Goal: Task Accomplishment & Management: Manage account settings

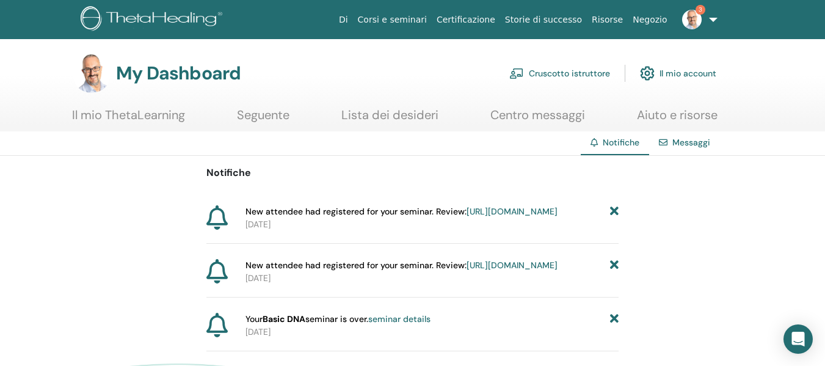
click at [613, 210] on icon at bounding box center [614, 211] width 9 height 13
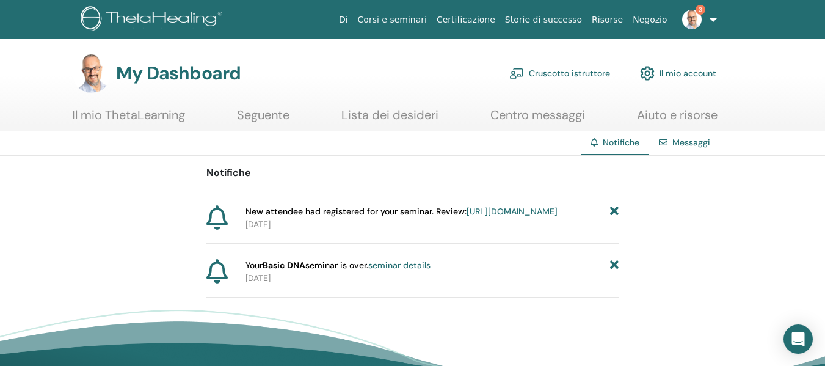
click at [613, 210] on icon at bounding box center [614, 211] width 9 height 13
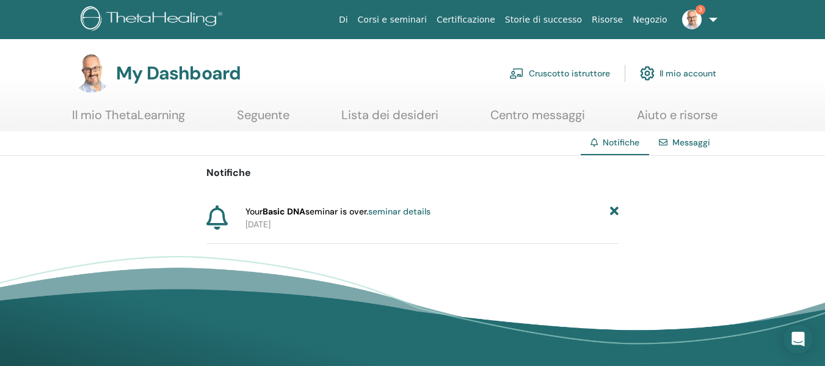
click at [614, 210] on icon at bounding box center [614, 211] width 9 height 13
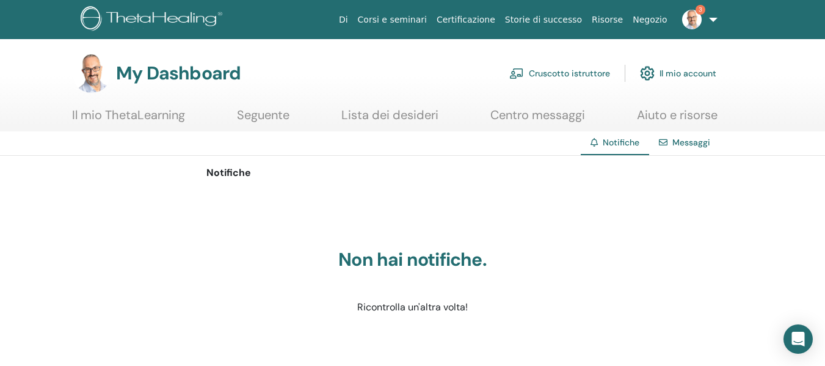
click at [586, 70] on link "Cruscotto istruttore" at bounding box center [559, 73] width 101 height 27
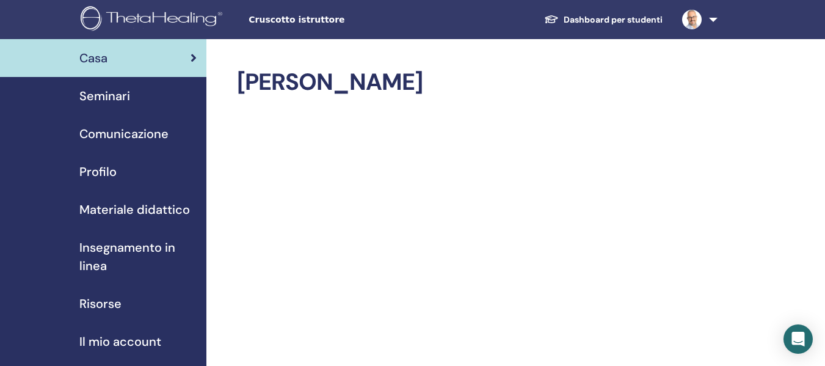
click at [109, 92] on span "Seminari" at bounding box center [104, 96] width 51 height 18
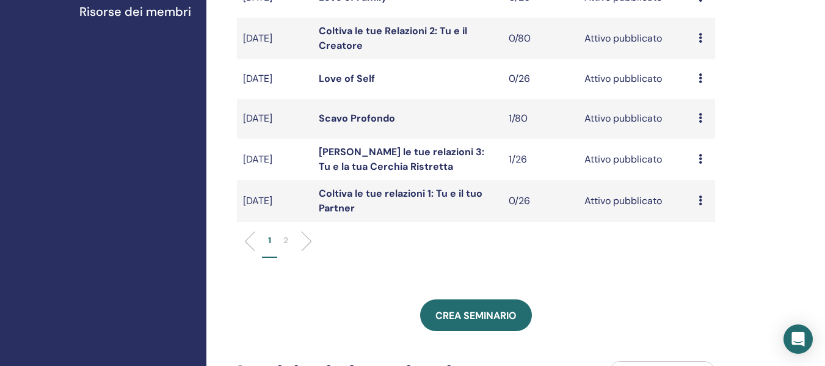
scroll to position [428, 0]
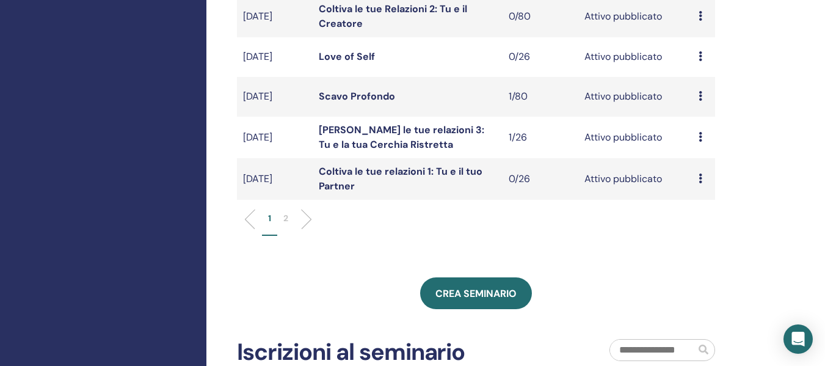
drag, startPoint x: 286, startPoint y: 210, endPoint x: 286, endPoint y: 217, distance: 6.7
click at [286, 217] on div "1 2" at bounding box center [476, 224] width 497 height 48
click at [286, 217] on p "2" at bounding box center [285, 218] width 5 height 13
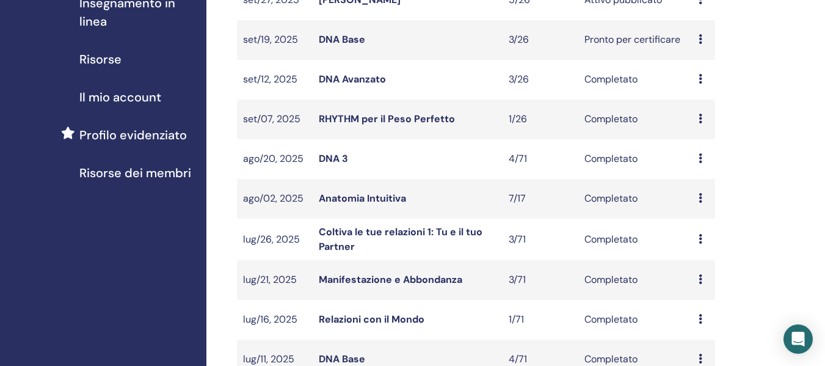
scroll to position [122, 0]
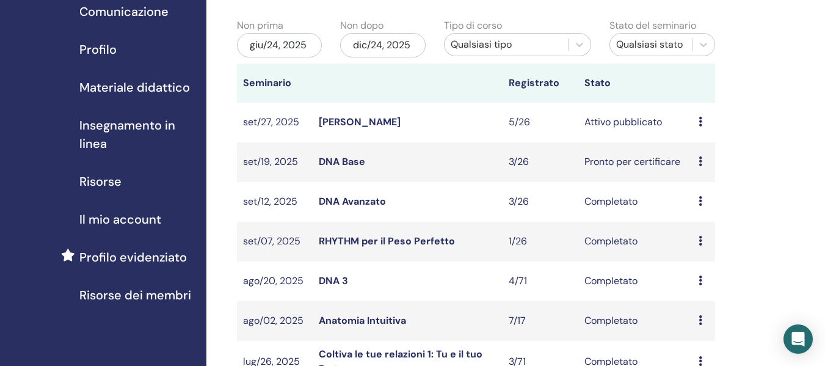
click at [365, 118] on link "Anima Gemella" at bounding box center [360, 121] width 82 height 13
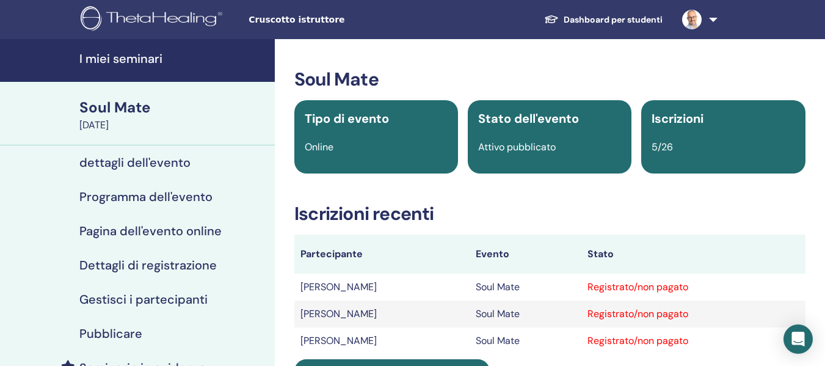
click at [161, 298] on h4 "Gestisci i partecipanti" at bounding box center [143, 299] width 128 height 15
